Goal: Task Accomplishment & Management: Manage account settings

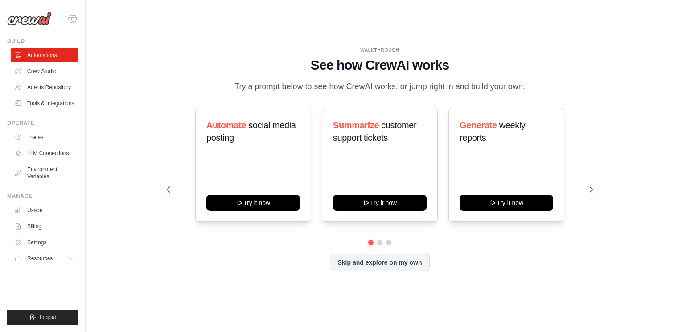
click at [73, 18] on icon at bounding box center [72, 18] width 11 height 11
click at [106, 57] on span "Settings" at bounding box center [111, 55] width 70 height 9
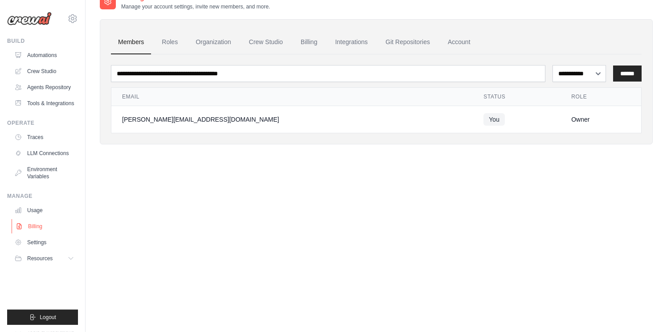
scroll to position [18, 0]
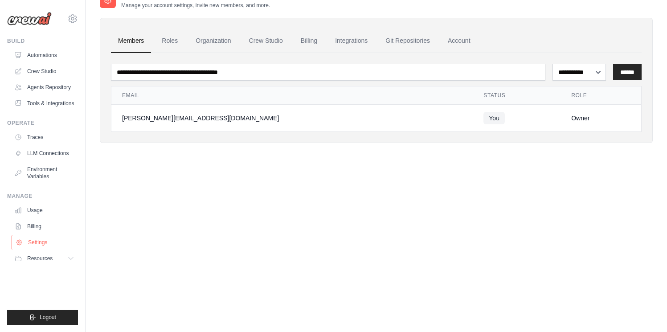
click at [42, 244] on link "Settings" at bounding box center [45, 242] width 67 height 14
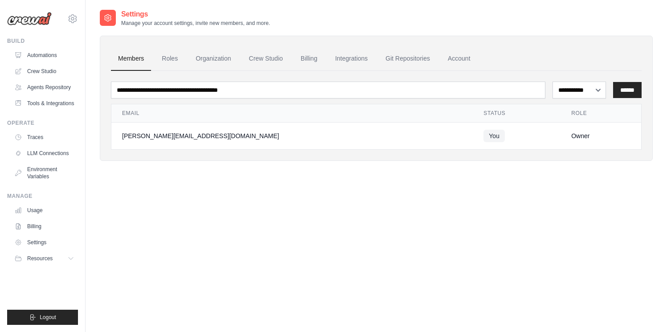
click at [221, 223] on div "**********" at bounding box center [376, 175] width 553 height 332
click at [159, 245] on div "**********" at bounding box center [376, 175] width 553 height 332
click at [73, 19] on icon at bounding box center [72, 18] width 11 height 11
click at [102, 54] on span "Settings" at bounding box center [110, 55] width 70 height 9
click at [170, 63] on link "Roles" at bounding box center [170, 59] width 30 height 24
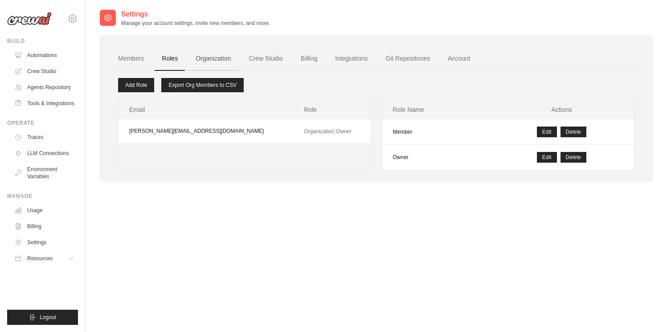
click at [212, 61] on link "Organization" at bounding box center [212, 59] width 49 height 24
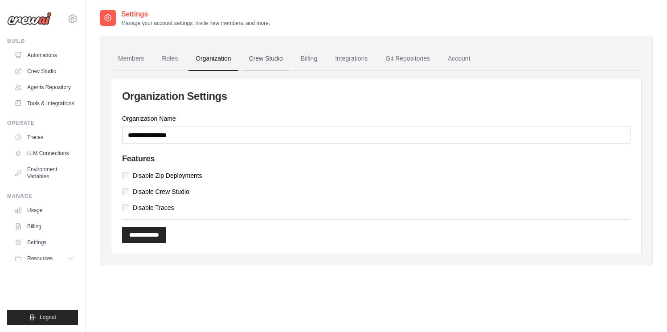
click at [277, 60] on link "Crew Studio" at bounding box center [266, 59] width 48 height 24
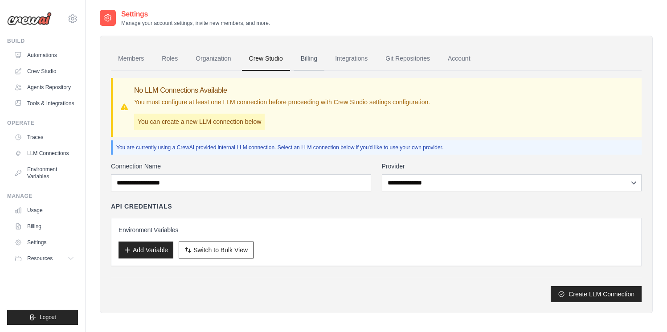
click at [318, 62] on link "Billing" at bounding box center [309, 59] width 31 height 24
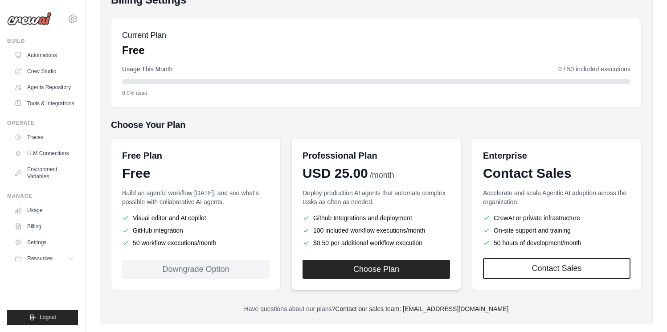
scroll to position [86, 0]
drag, startPoint x: 283, startPoint y: 142, endPoint x: 413, endPoint y: 237, distance: 161.0
click at [398, 235] on div "Free Plan Free Build an agentic workflow [DATE], and see what's possible with c…" at bounding box center [376, 214] width 531 height 152
click at [465, 195] on div "Free Plan Free Build an agentic workflow [DATE], and see what's possible with c…" at bounding box center [376, 214] width 531 height 152
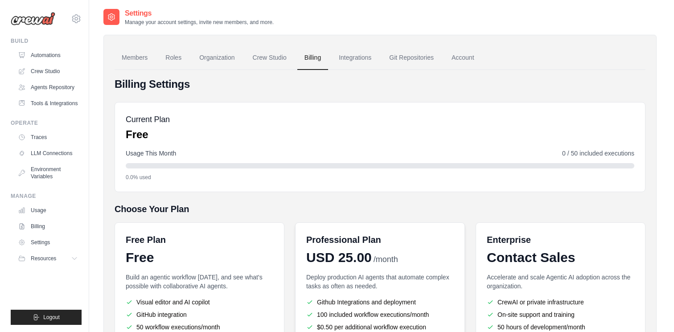
scroll to position [0, 0]
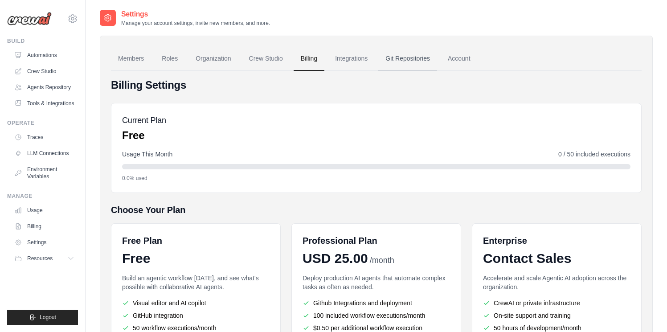
click at [418, 59] on link "Git Repositories" at bounding box center [407, 59] width 59 height 24
click at [458, 61] on link "Account" at bounding box center [459, 59] width 37 height 24
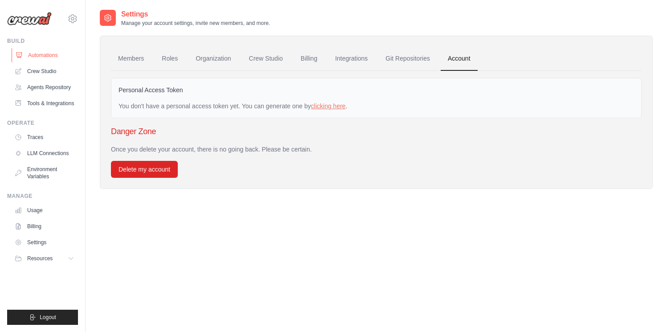
click at [46, 56] on link "Automations" at bounding box center [45, 55] width 67 height 14
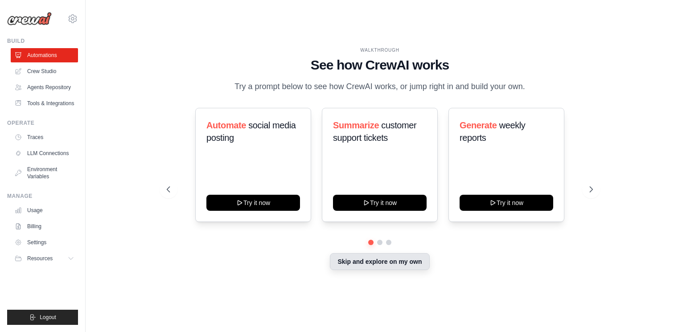
click at [367, 263] on button "Skip and explore on my own" at bounding box center [379, 261] width 99 height 17
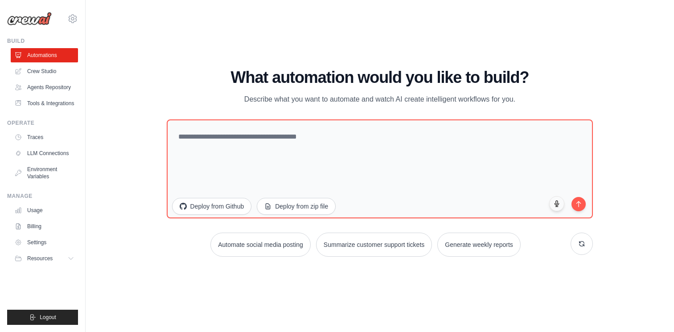
drag, startPoint x: 230, startPoint y: 73, endPoint x: 522, endPoint y: 100, distance: 293.4
click at [522, 100] on div "What automation would you like to build? Describe what you want to automate and…" at bounding box center [380, 87] width 426 height 37
click at [522, 100] on p "Describe what you want to automate and watch AI create intelligent workflows fo…" at bounding box center [379, 100] width 299 height 12
drag, startPoint x: 525, startPoint y: 99, endPoint x: 234, endPoint y: 86, distance: 291.6
click at [233, 86] on div "What automation would you like to build? Describe what you want to automate and…" at bounding box center [380, 87] width 426 height 37
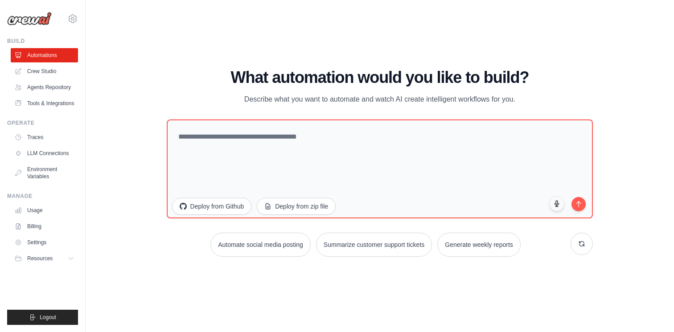
click at [234, 86] on h1 "What automation would you like to build?" at bounding box center [380, 78] width 426 height 18
drag, startPoint x: 227, startPoint y: 72, endPoint x: 545, endPoint y: 102, distance: 319.9
click at [545, 102] on div "What automation would you like to build? Describe what you want to automate and…" at bounding box center [380, 87] width 426 height 37
drag, startPoint x: 494, startPoint y: 94, endPoint x: 237, endPoint y: 72, distance: 258.5
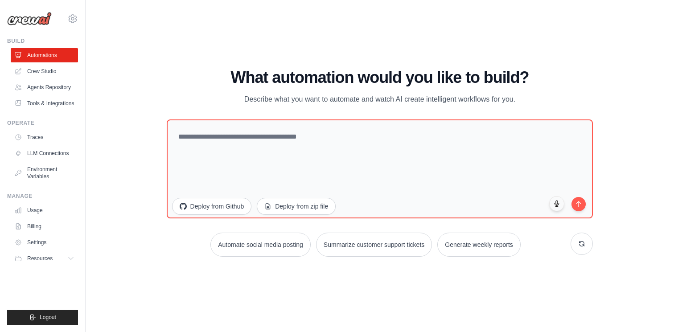
click at [237, 72] on div "What automation would you like to build? Describe what you want to automate and…" at bounding box center [380, 87] width 426 height 37
click at [237, 71] on h1 "What automation would you like to build?" at bounding box center [380, 78] width 426 height 18
drag, startPoint x: 265, startPoint y: 76, endPoint x: 524, endPoint y: 97, distance: 260.5
click at [524, 97] on div "What automation would you like to build? Describe what you want to automate and…" at bounding box center [380, 87] width 426 height 37
click at [524, 97] on p "Describe what you want to automate and watch AI create intelligent workflows fo…" at bounding box center [379, 100] width 299 height 12
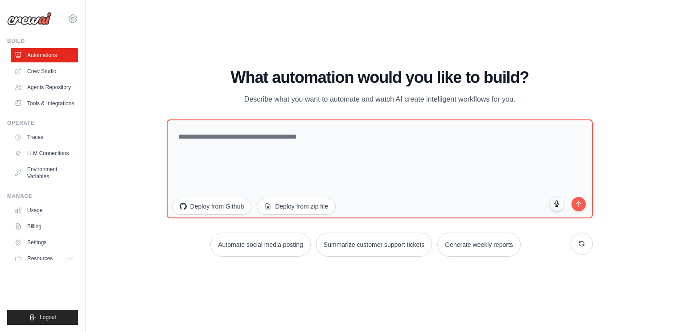
drag, startPoint x: 527, startPoint y: 99, endPoint x: 245, endPoint y: 77, distance: 282.4
click at [249, 77] on div "What automation would you like to build? Describe what you want to automate and…" at bounding box center [380, 87] width 426 height 37
click at [245, 77] on h1 "What automation would you like to build?" at bounding box center [380, 78] width 426 height 18
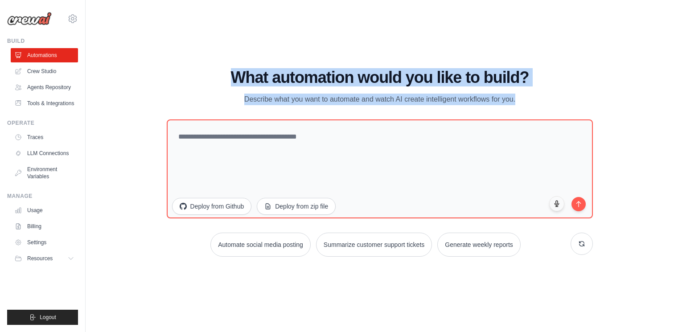
drag, startPoint x: 233, startPoint y: 77, endPoint x: 577, endPoint y: 116, distance: 347.1
click at [577, 116] on div "What automation would you like to build? Describe what you want to automate and…" at bounding box center [380, 163] width 426 height 188
click at [561, 106] on div "What automation would you like to build? Describe what you want to automate and…" at bounding box center [380, 163] width 426 height 188
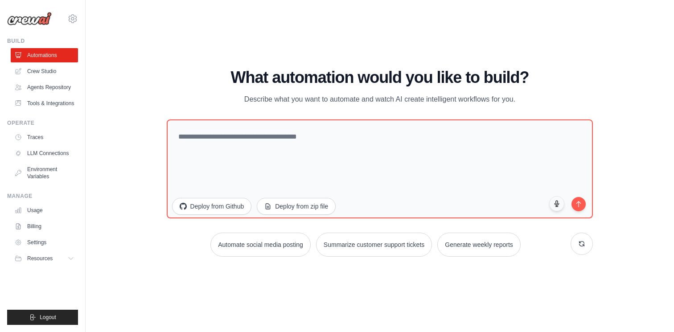
click at [87, 183] on div "WALKTHROUGH See how [PERSON_NAME] works Try a prompt below to see how [PERSON_N…" at bounding box center [380, 166] width 588 height 314
click at [76, 21] on icon at bounding box center [72, 18] width 11 height 11
click at [139, 203] on div "WALKTHROUGH See how [PERSON_NAME] works Try a prompt below to see how [PERSON_N…" at bounding box center [379, 166] width 559 height 314
